Goal: Register for event/course

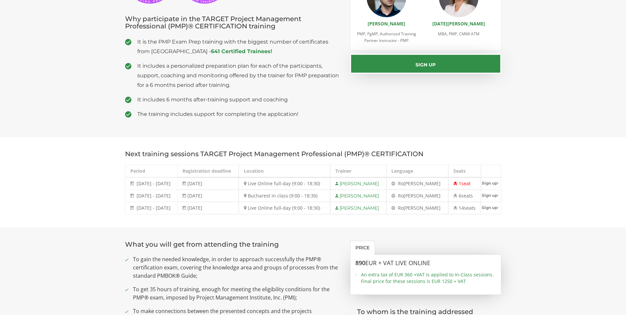
scroll to position [165, 0]
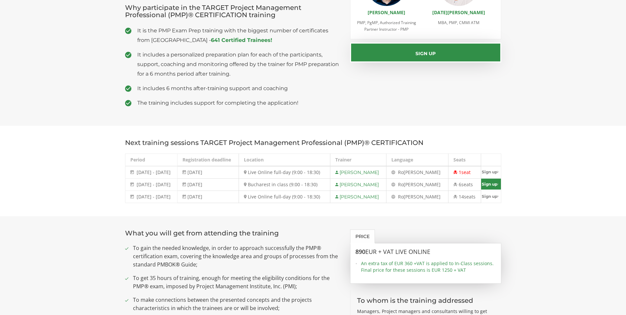
click at [486, 185] on link "Sign up" at bounding box center [491, 183] width 20 height 11
select select "Bucharest in class (9:00 - 18:30) - [DATE] - [DATE]"
type input "Sign up"
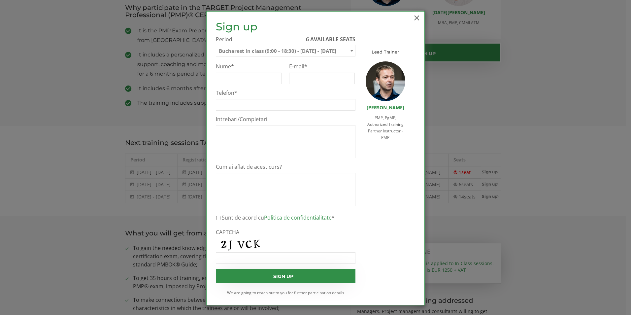
click at [415, 18] on span "×" at bounding box center [416, 18] width 9 height 18
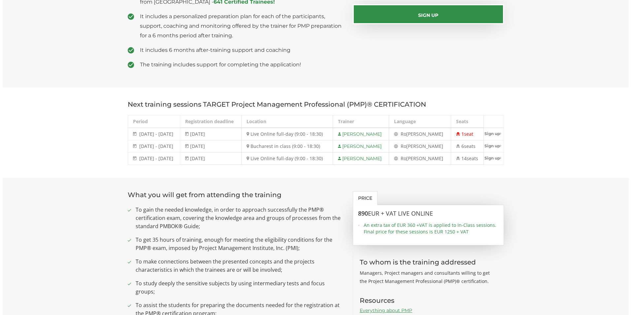
scroll to position [172, 0]
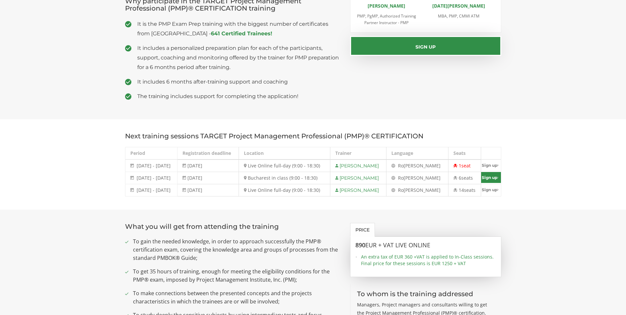
click at [487, 178] on link "Sign up" at bounding box center [491, 177] width 20 height 11
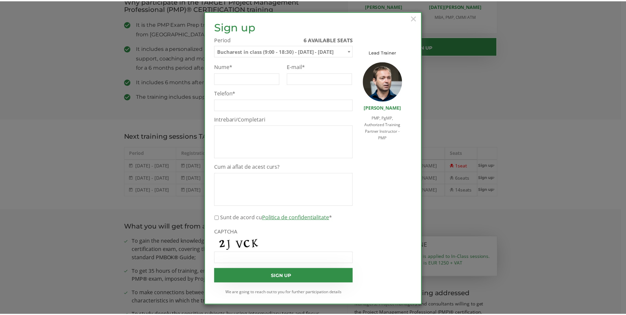
scroll to position [1, 0]
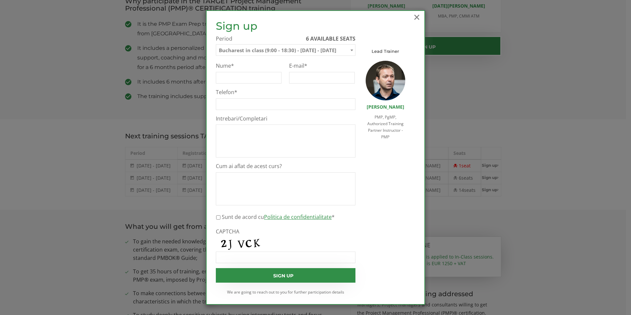
click at [414, 17] on span "×" at bounding box center [416, 17] width 9 height 18
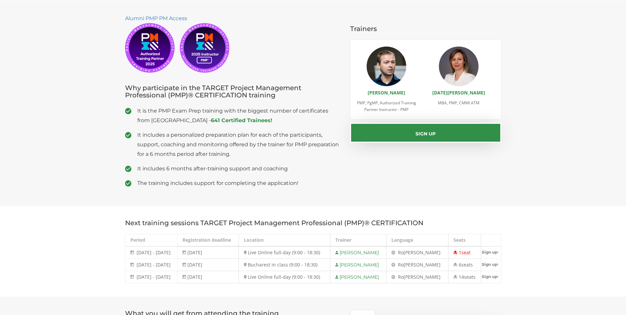
scroll to position [7, 0]
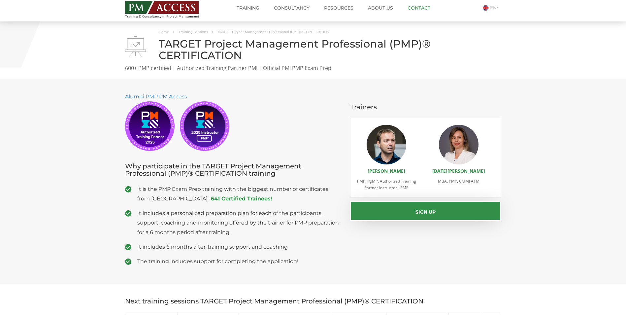
click at [416, 9] on link "Contact" at bounding box center [418, 7] width 33 height 13
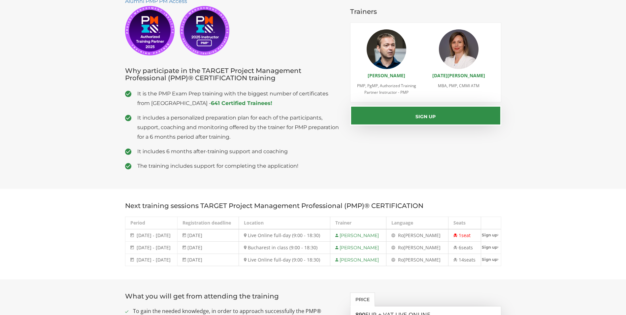
scroll to position [172, 0]
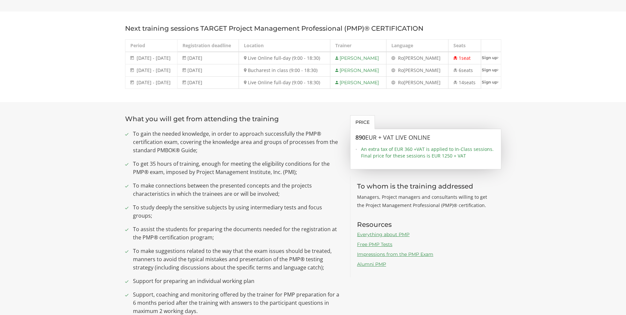
scroll to position [231, 0]
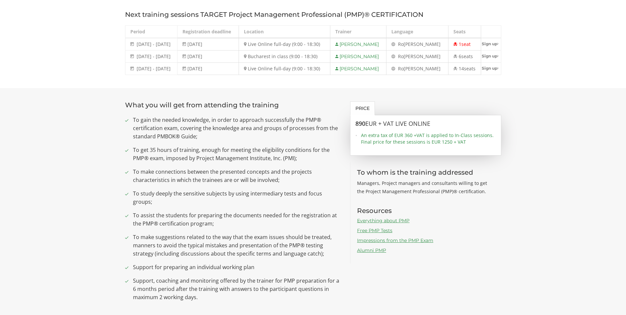
scroll to position [231, 0]
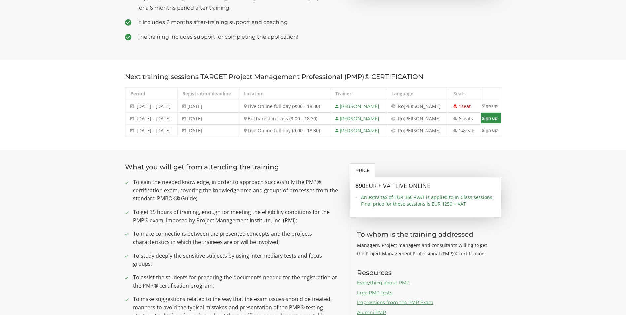
click at [487, 121] on link "Sign up" at bounding box center [491, 117] width 20 height 11
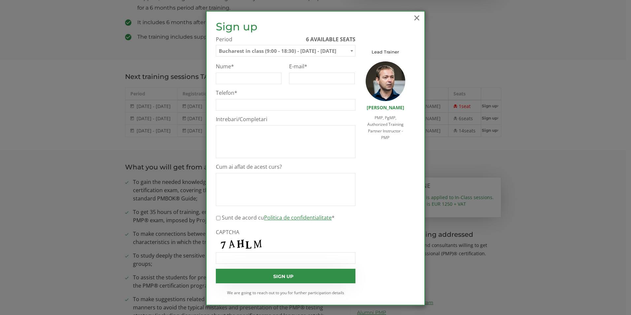
click at [415, 19] on span "×" at bounding box center [416, 18] width 9 height 18
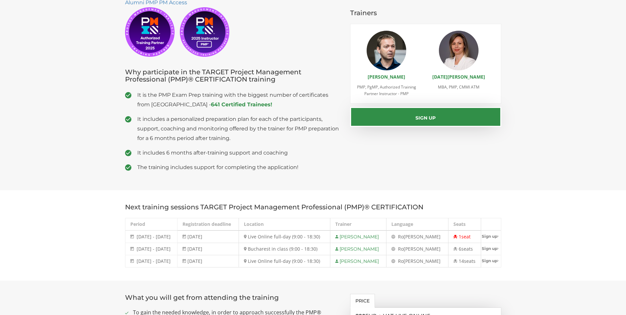
scroll to position [132, 0]
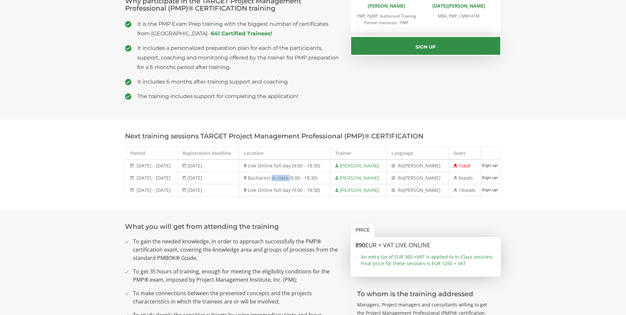
drag, startPoint x: 288, startPoint y: 178, endPoint x: 304, endPoint y: 179, distance: 15.9
click at [304, 179] on td "Bucharest in class (9:00 - 18:30)" at bounding box center [284, 178] width 91 height 12
copy td "in class"
drag, startPoint x: 266, startPoint y: 191, endPoint x: 289, endPoint y: 191, distance: 22.8
click at [289, 191] on td "Live Online full-day (9:00 - 18:30)" at bounding box center [284, 190] width 91 height 12
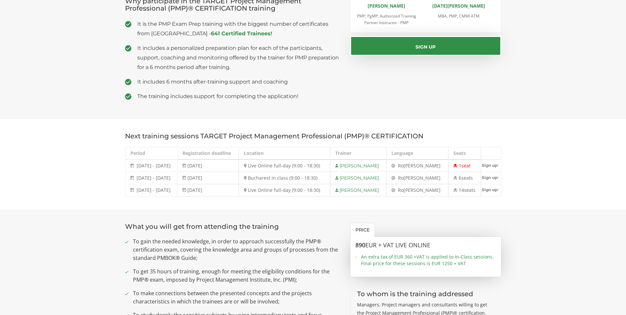
drag, startPoint x: 289, startPoint y: 191, endPoint x: 267, endPoint y: 178, distance: 25.3
click at [267, 178] on td "Bucharest in class (9:00 - 18:30)" at bounding box center [284, 178] width 91 height 12
drag, startPoint x: 267, startPoint y: 178, endPoint x: 305, endPoint y: 180, distance: 38.3
click at [305, 180] on td "Bucharest in class (9:00 - 18:30)" at bounding box center [284, 178] width 91 height 12
copy td "Bucharest in class"
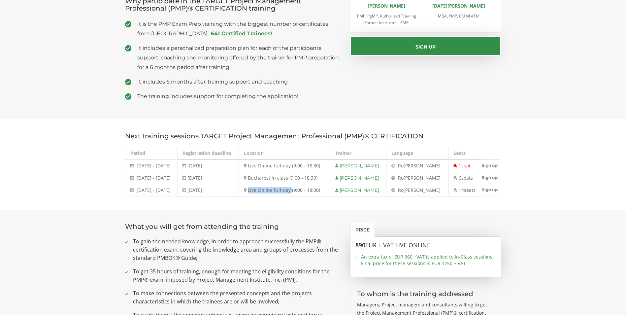
drag, startPoint x: 265, startPoint y: 189, endPoint x: 307, endPoint y: 189, distance: 42.2
click at [307, 189] on td "Live Online full-day (9:00 - 18:30)" at bounding box center [284, 190] width 91 height 12
copy td "Live Online full-day"
